Goal: Task Accomplishment & Management: Complete application form

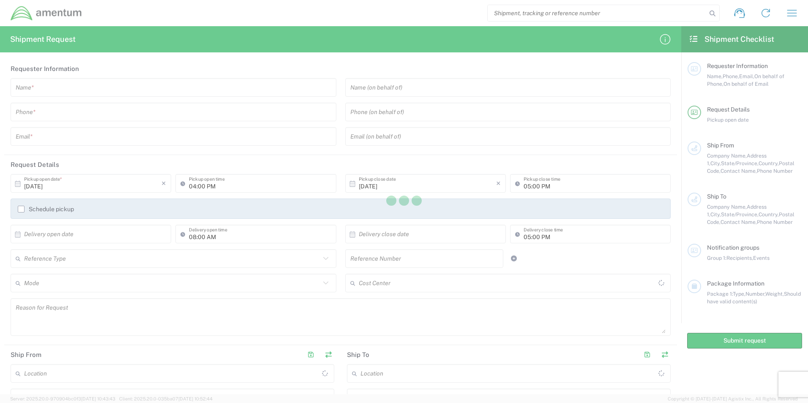
type input "[GEOGRAPHIC_DATA]"
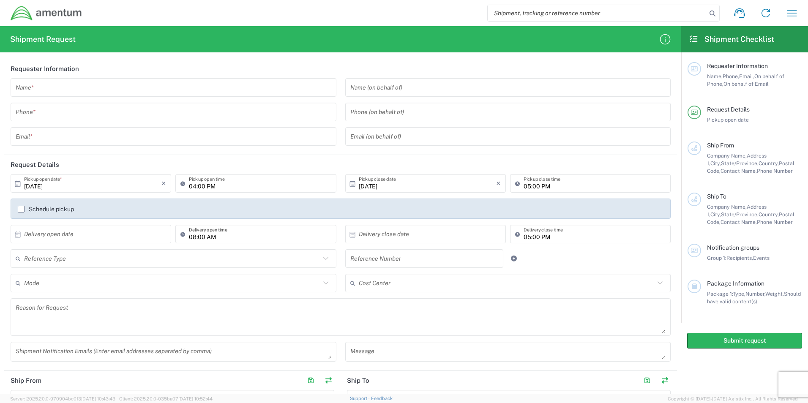
click at [793, 14] on icon "button" at bounding box center [792, 13] width 14 height 14
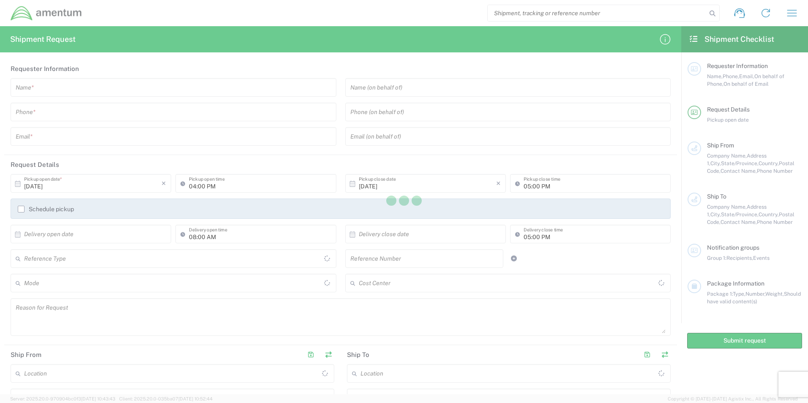
type input "[GEOGRAPHIC_DATA]"
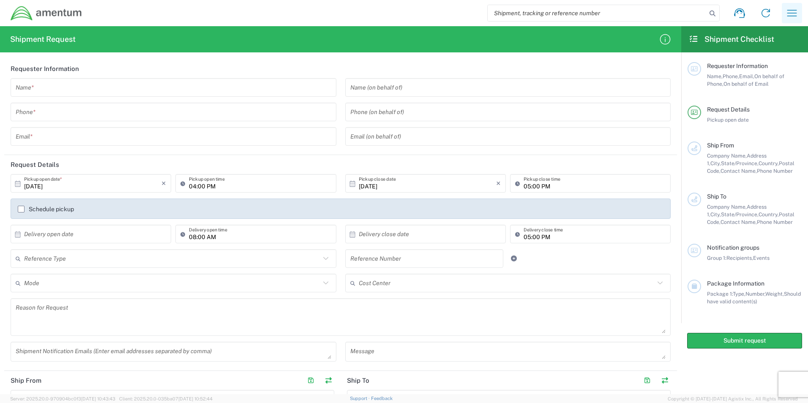
click at [794, 11] on icon "button" at bounding box center [792, 13] width 14 height 14
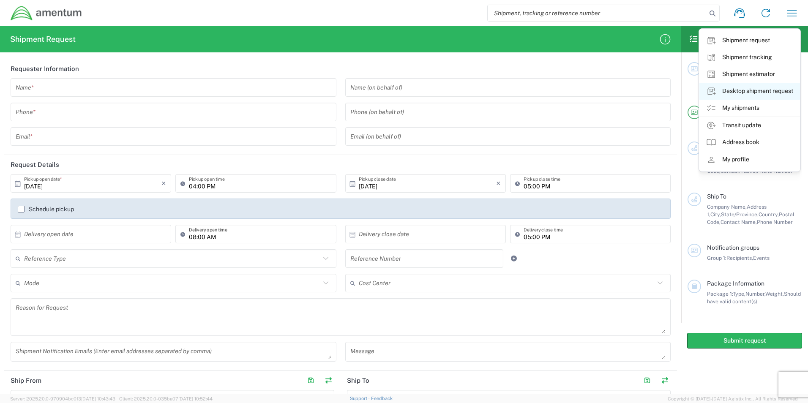
click at [743, 89] on link "Desktop shipment request" at bounding box center [749, 91] width 101 height 17
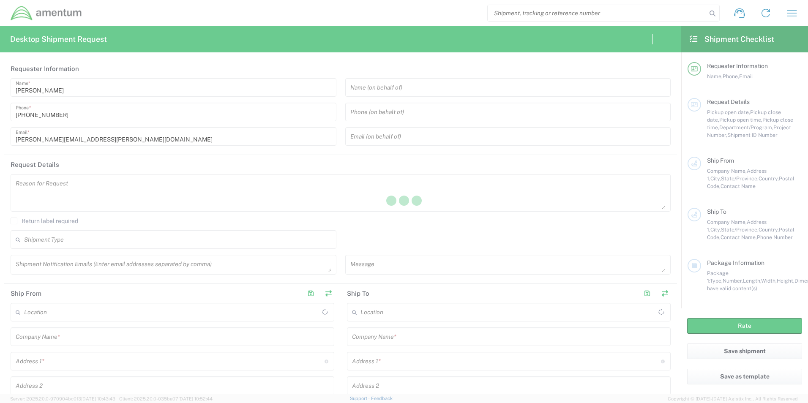
type input "[GEOGRAPHIC_DATA]"
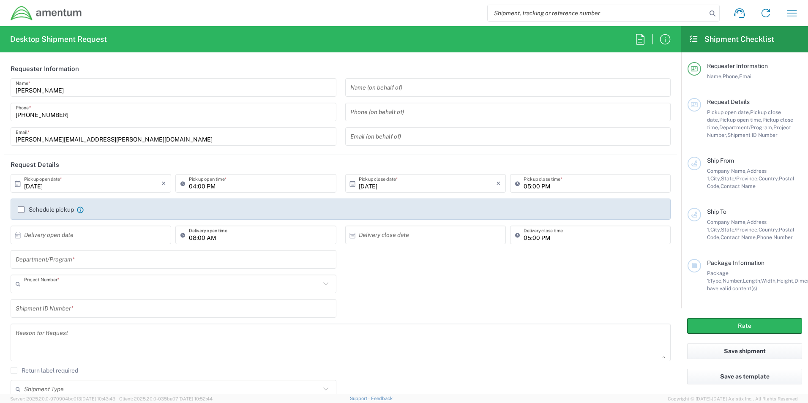
type input "OVHD.100548.OPSXX"
click at [18, 209] on label "Schedule pickup" at bounding box center [46, 209] width 56 height 7
click at [21, 210] on input "Schedule pickup" at bounding box center [21, 210] width 0 height 0
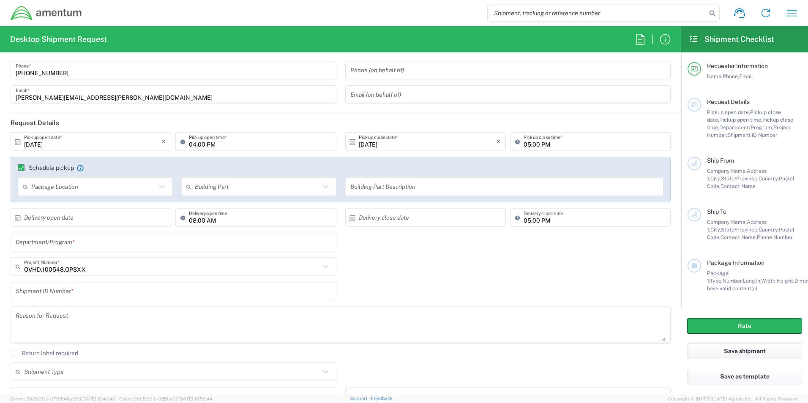
scroll to position [42, 0]
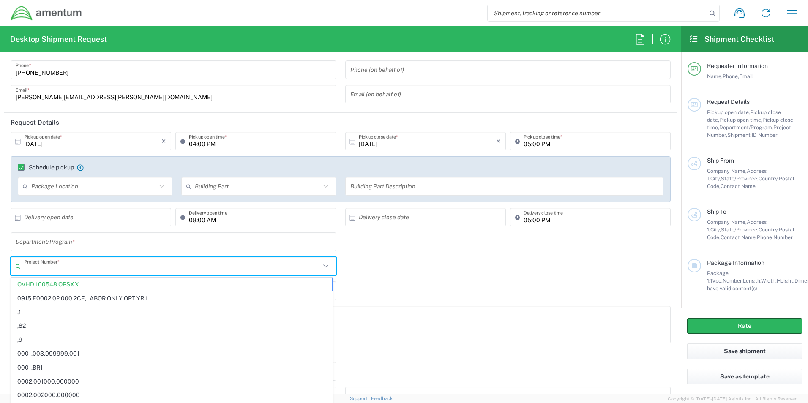
click at [95, 266] on input "text" at bounding box center [172, 266] width 296 height 15
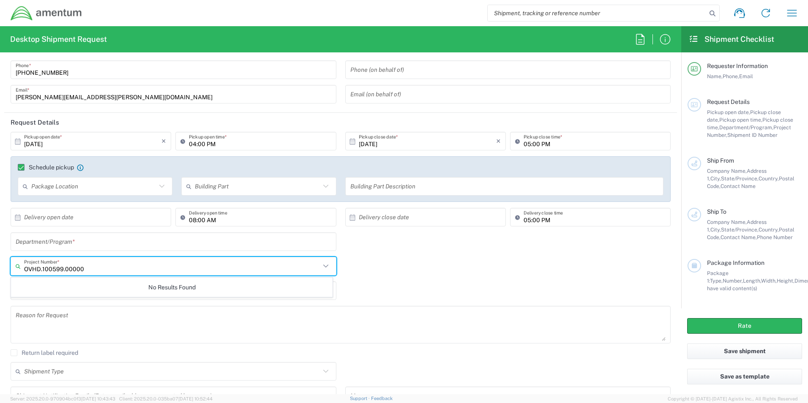
drag, startPoint x: 117, startPoint y: 268, endPoint x: 17, endPoint y: 271, distance: 99.8
click at [17, 271] on div "OVHD.100599.00000 Project Number *" at bounding box center [174, 266] width 326 height 19
drag, startPoint x: 97, startPoint y: 266, endPoint x: 63, endPoint y: 268, distance: 33.9
click at [63, 268] on input "OVHD.100599.00000" at bounding box center [172, 266] width 296 height 15
click at [64, 283] on span "OVHD.100548.OPSES" at bounding box center [171, 284] width 321 height 13
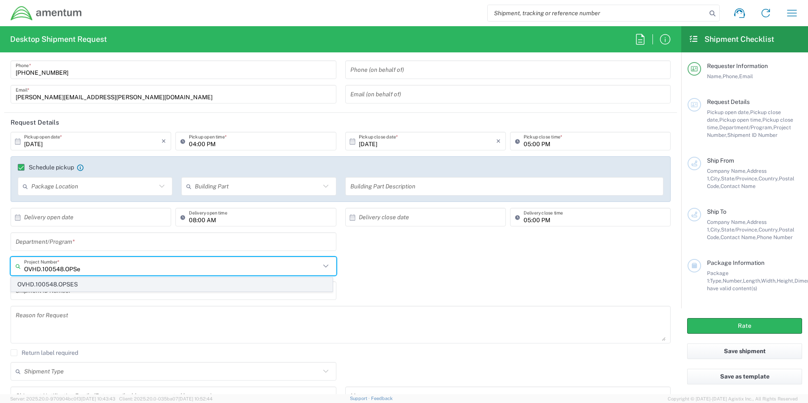
type input "OVHD.100548.OPSES"
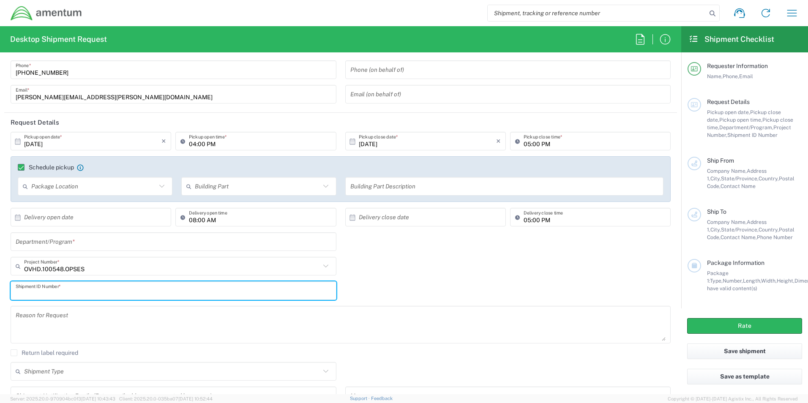
click at [90, 292] on input "text" at bounding box center [174, 291] width 316 height 15
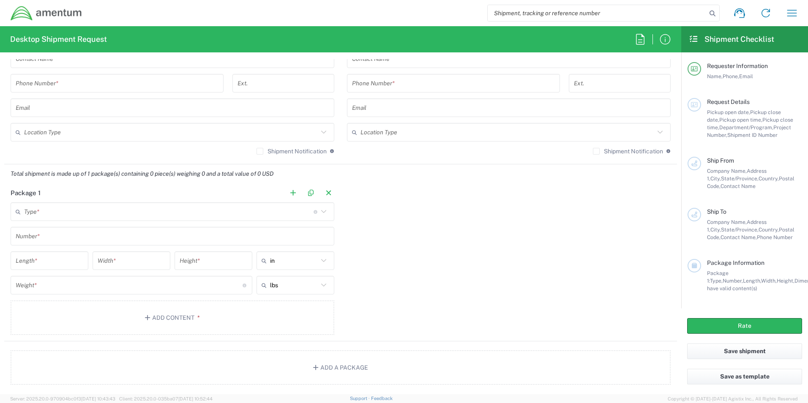
scroll to position [634, 0]
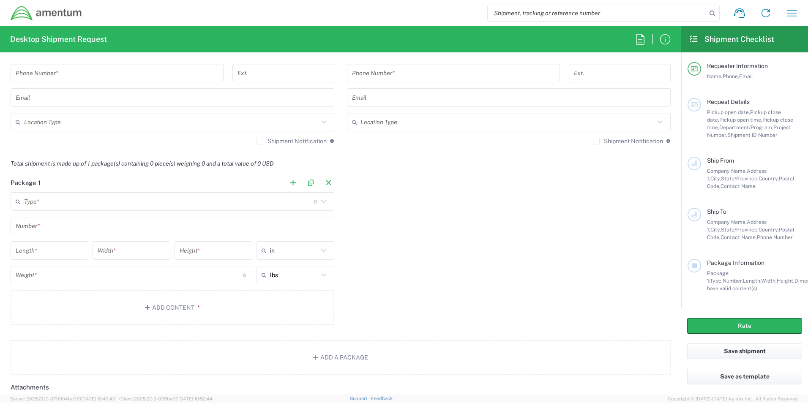
type input "1"
click at [42, 201] on input "text" at bounding box center [168, 201] width 289 height 15
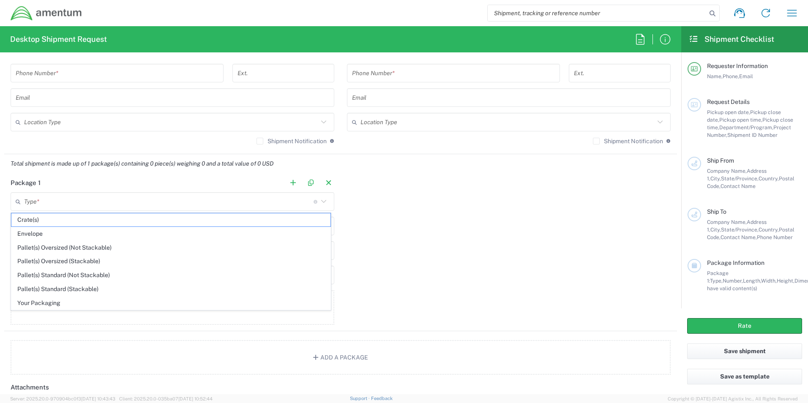
click at [369, 244] on div "Package 1 Type * Material used to package goods Crate(s) Envelope Pallet(s) Ove…" at bounding box center [340, 252] width 673 height 158
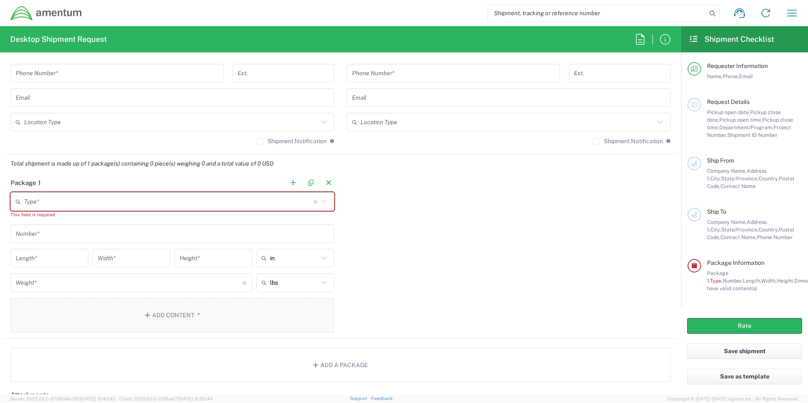
click at [146, 316] on icon "button" at bounding box center [149, 315] width 8 height 6
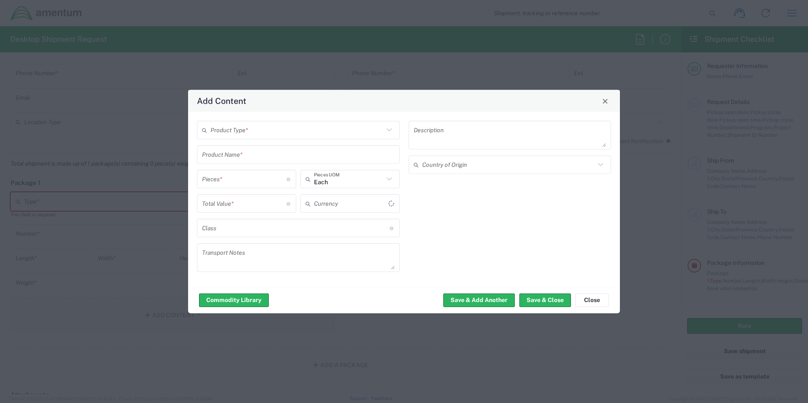
type input "US Dollar"
click at [388, 133] on icon at bounding box center [389, 130] width 11 height 11
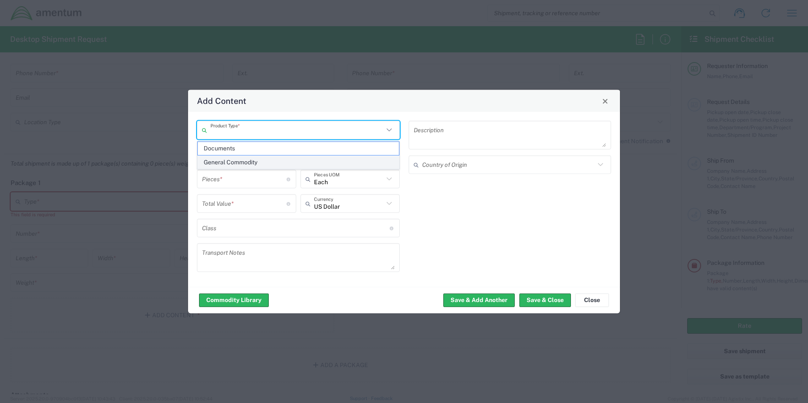
click at [224, 161] on span "General Commodity" at bounding box center [298, 162] width 201 height 13
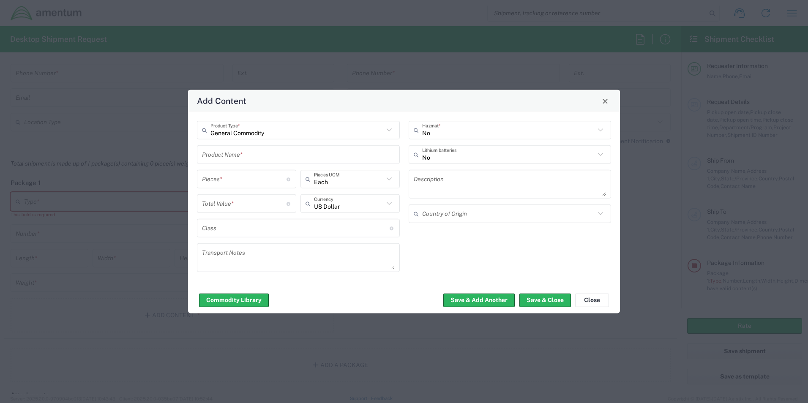
click at [390, 128] on icon at bounding box center [389, 130] width 11 height 11
click at [217, 161] on span "Documents" at bounding box center [298, 162] width 201 height 13
type input "Documents"
type input "1"
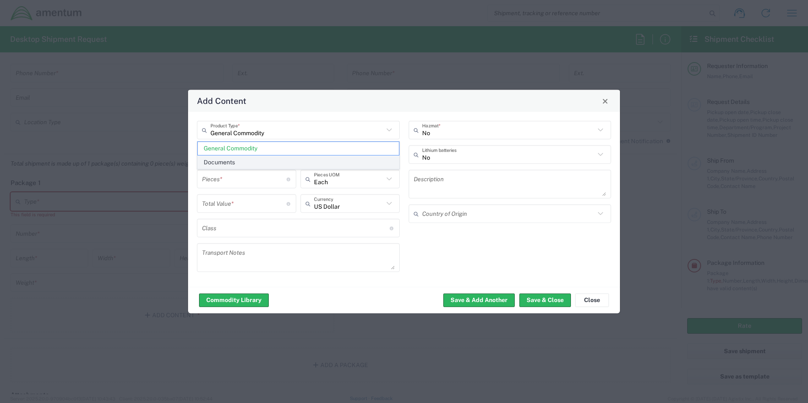
type input "1"
type textarea "Documents"
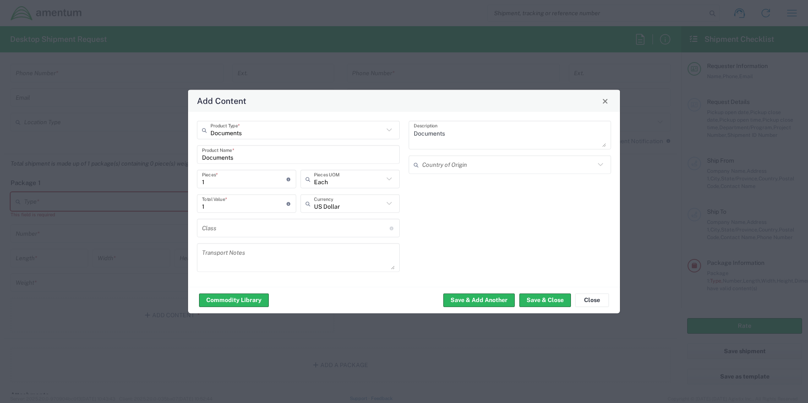
click at [219, 182] on input "1" at bounding box center [244, 179] width 85 height 15
type input "3"
type input "30"
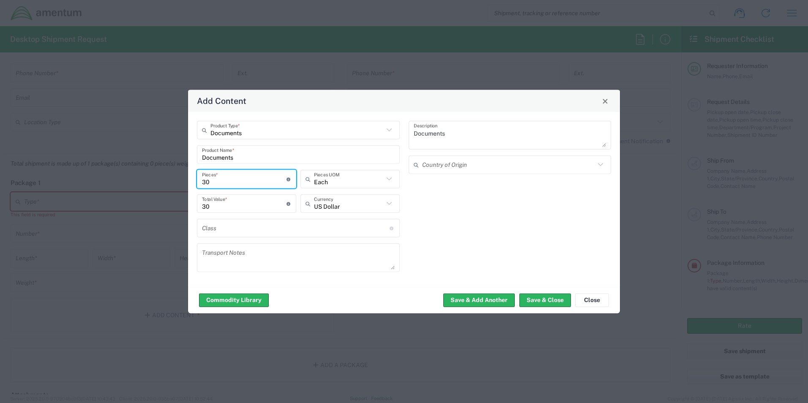
type input "300"
drag, startPoint x: 218, startPoint y: 208, endPoint x: 194, endPoint y: 209, distance: 24.1
click at [194, 209] on div "Documents Product Type * Documents Product Name * 300 Pieces * Number of pieces…" at bounding box center [299, 199] width 212 height 157
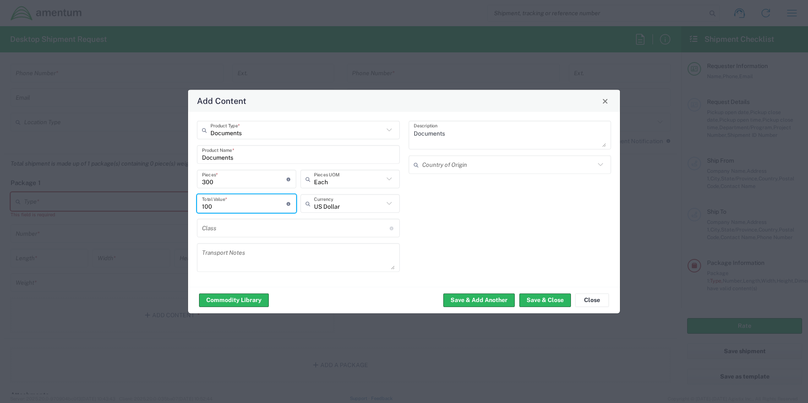
type input "100"
click at [261, 281] on div "Documents Product Type * Documents Product Name * 300 Pieces * Number of pieces…" at bounding box center [404, 199] width 432 height 175
click at [538, 299] on button "Save & Close" at bounding box center [545, 300] width 52 height 14
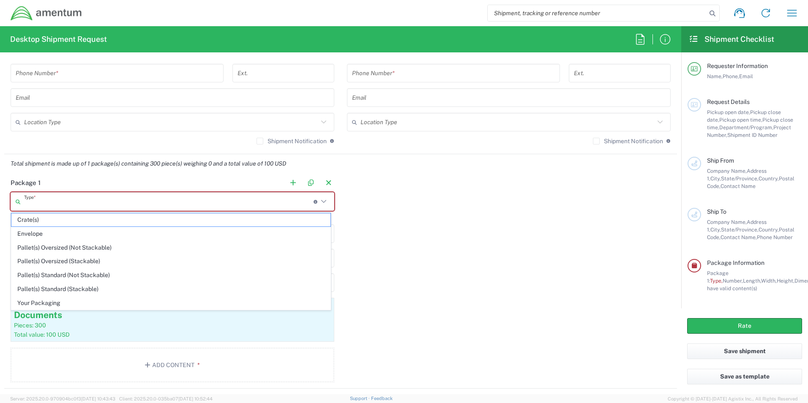
click at [60, 201] on input "text" at bounding box center [168, 201] width 289 height 15
click at [398, 224] on div "Package 1 Type * Material used to package goods Crate(s) Envelope Pallet(s) Ove…" at bounding box center [340, 281] width 673 height 216
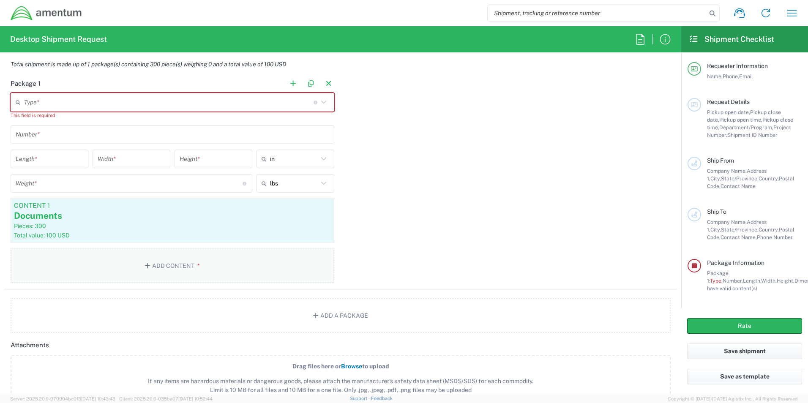
scroll to position [718, 0]
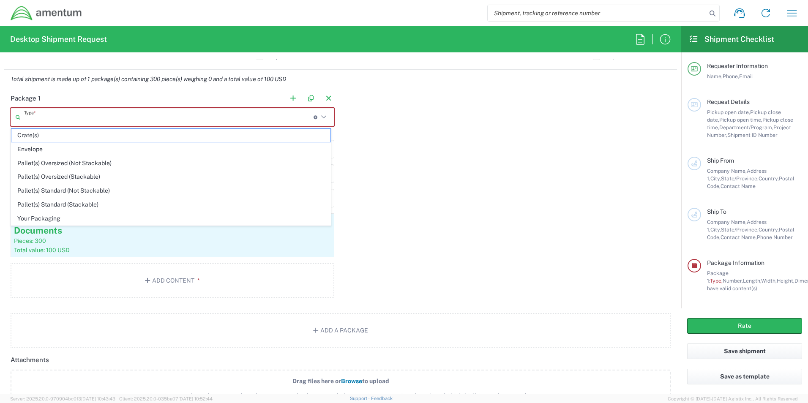
click at [74, 117] on input "text" at bounding box center [168, 117] width 289 height 15
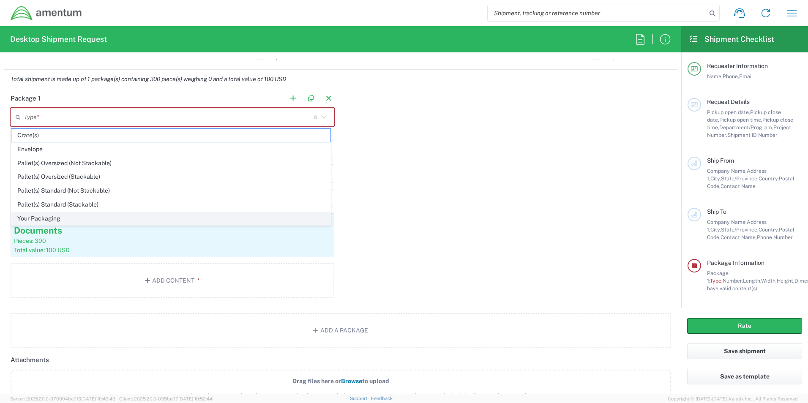
click at [46, 216] on span "Your Packaging" at bounding box center [170, 218] width 319 height 13
type input "Your Packaging"
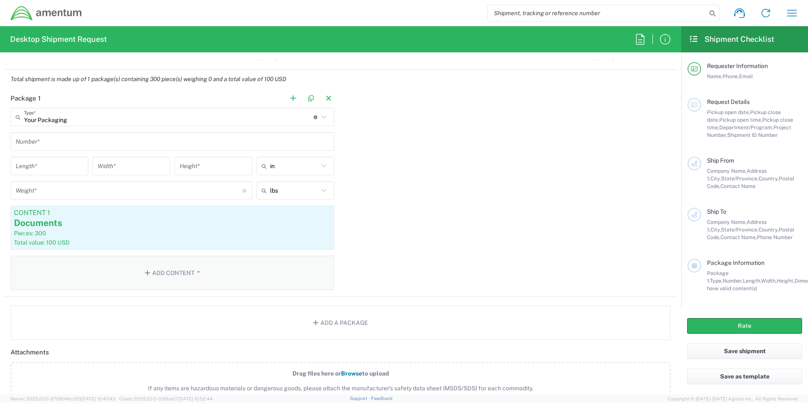
click at [147, 274] on icon "button" at bounding box center [149, 273] width 8 height 6
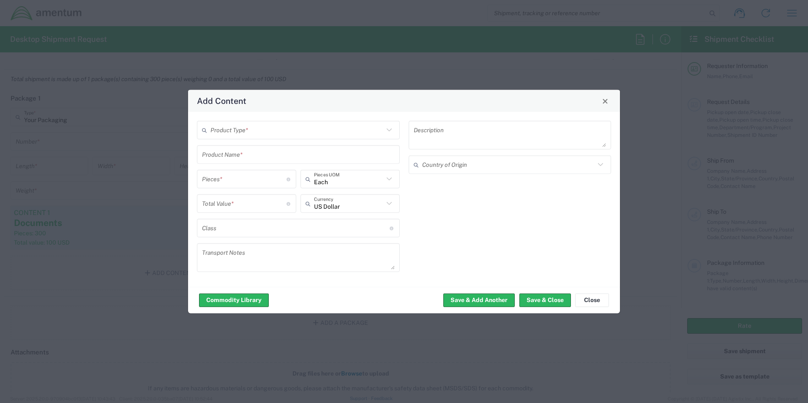
click at [389, 127] on icon at bounding box center [389, 130] width 11 height 11
click at [242, 161] on span "General Commodity" at bounding box center [298, 162] width 201 height 13
type input "General Commodity"
click at [227, 155] on input "text" at bounding box center [298, 154] width 193 height 15
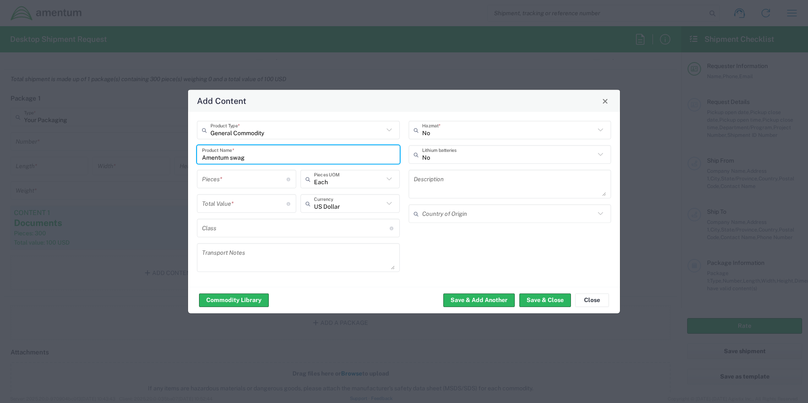
type input "Amentum swag"
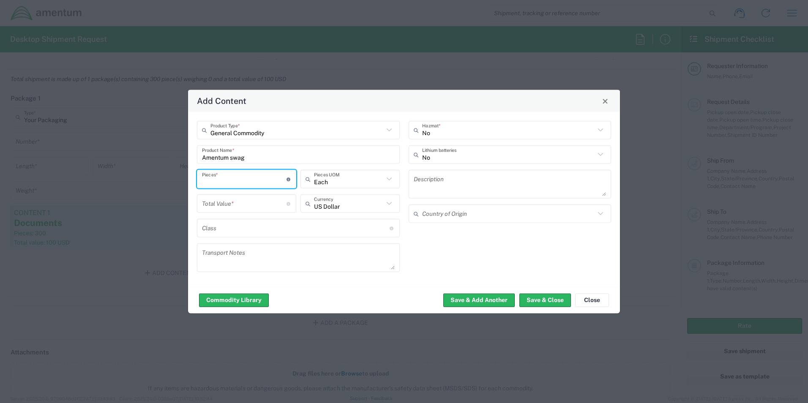
click at [226, 183] on input "number" at bounding box center [244, 179] width 85 height 15
type input "8"
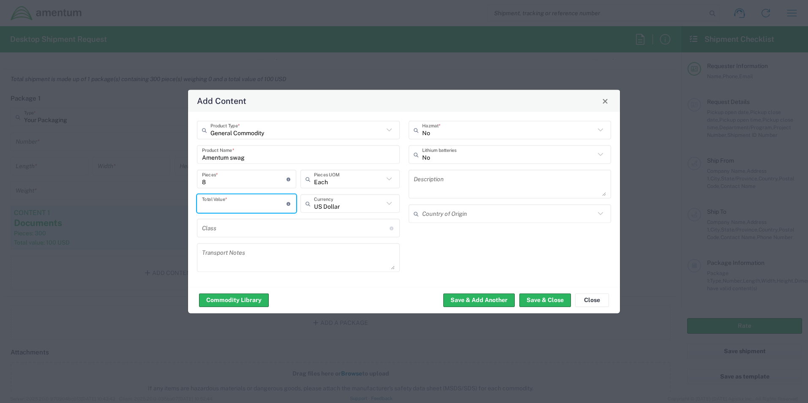
click at [243, 204] on input "number" at bounding box center [244, 203] width 85 height 15
type input "100"
click at [539, 298] on button "Save & Close" at bounding box center [545, 300] width 52 height 14
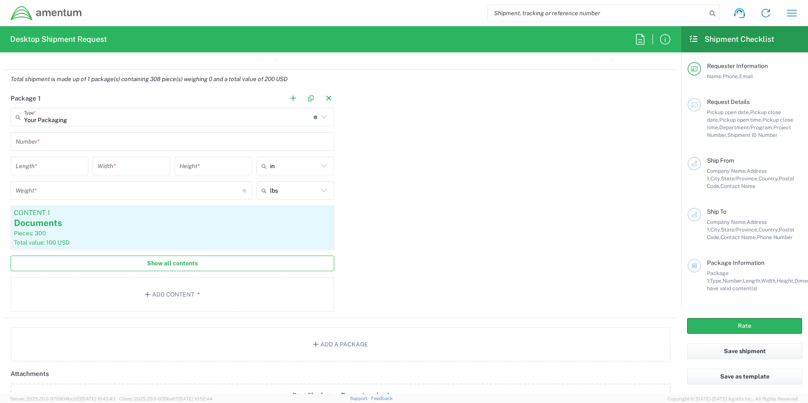
click at [157, 264] on span "Show all contents" at bounding box center [172, 263] width 51 height 8
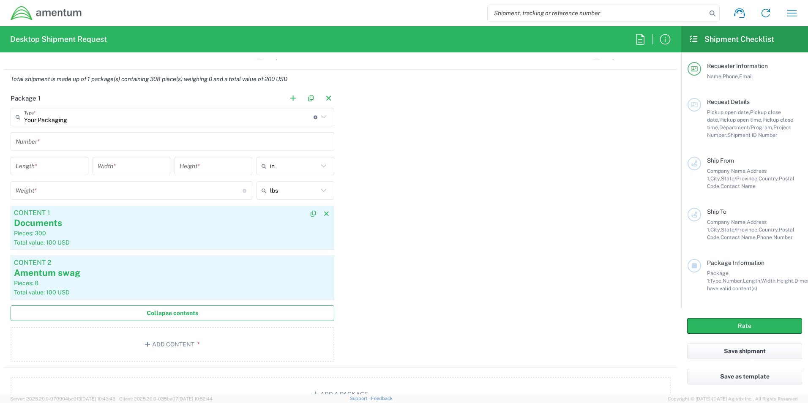
click at [73, 232] on div "Pieces: 300" at bounding box center [172, 233] width 317 height 8
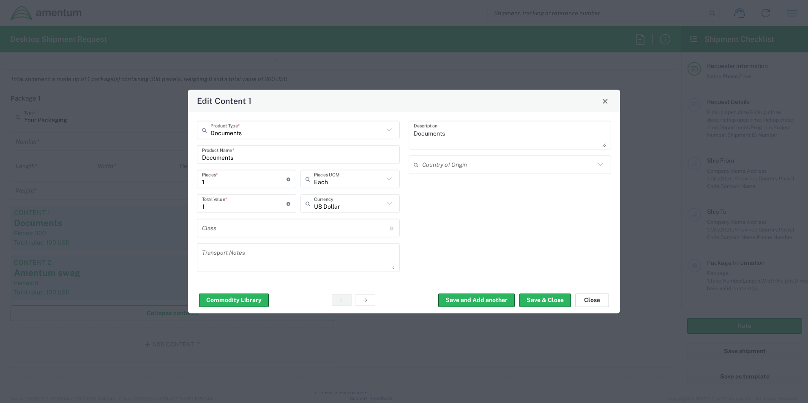
click at [591, 297] on button "Close" at bounding box center [592, 300] width 34 height 14
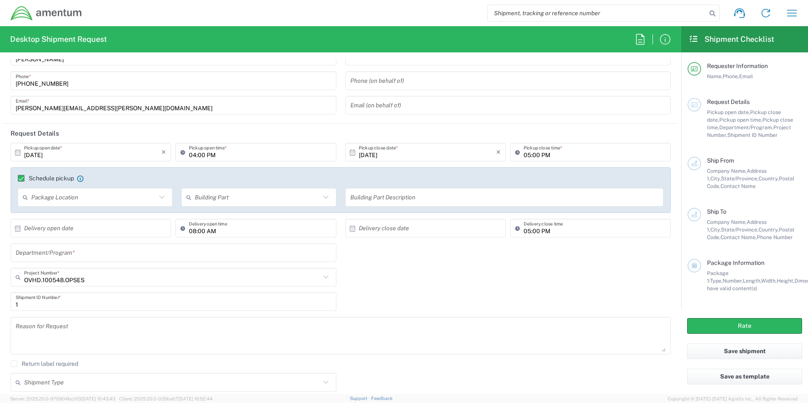
scroll to position [0, 0]
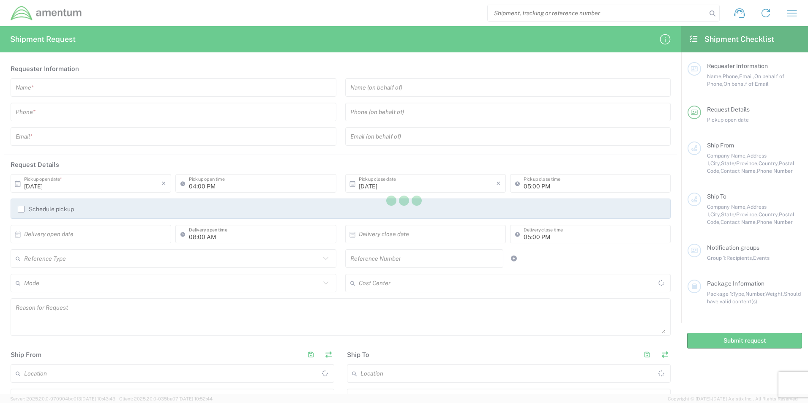
type input "[GEOGRAPHIC_DATA]"
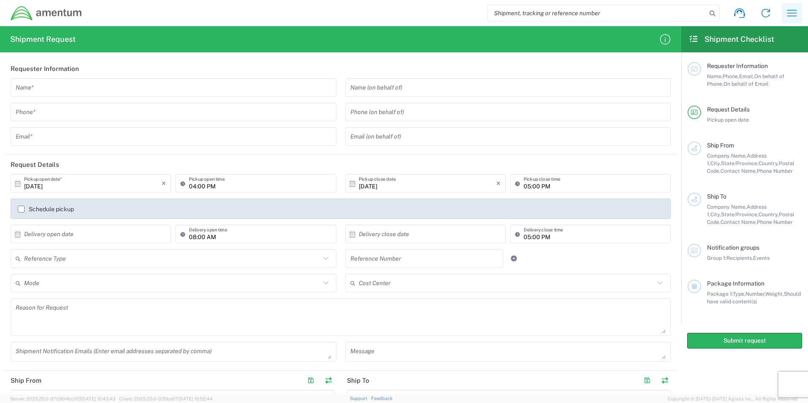
click at [793, 12] on icon "button" at bounding box center [792, 13] width 14 height 14
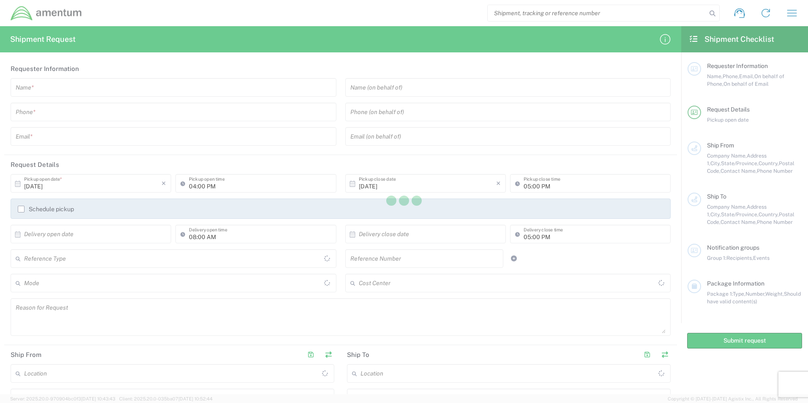
type input "[GEOGRAPHIC_DATA]"
